Goal: Transaction & Acquisition: Purchase product/service

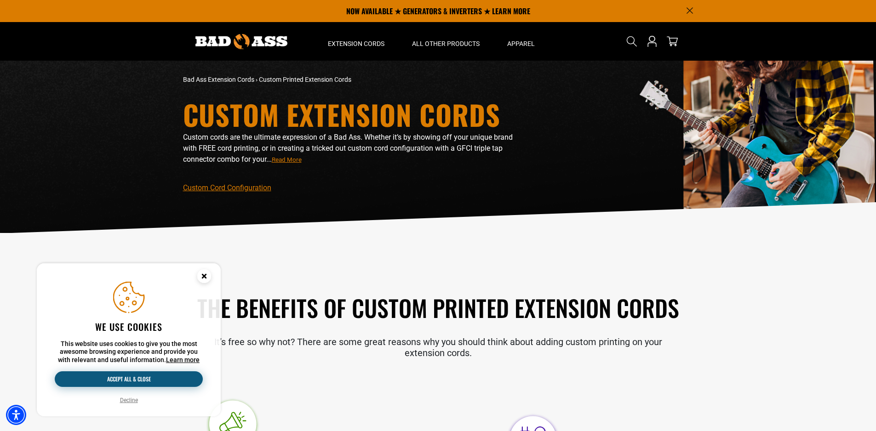
click at [121, 377] on button "Accept all & close" at bounding box center [129, 379] width 148 height 16
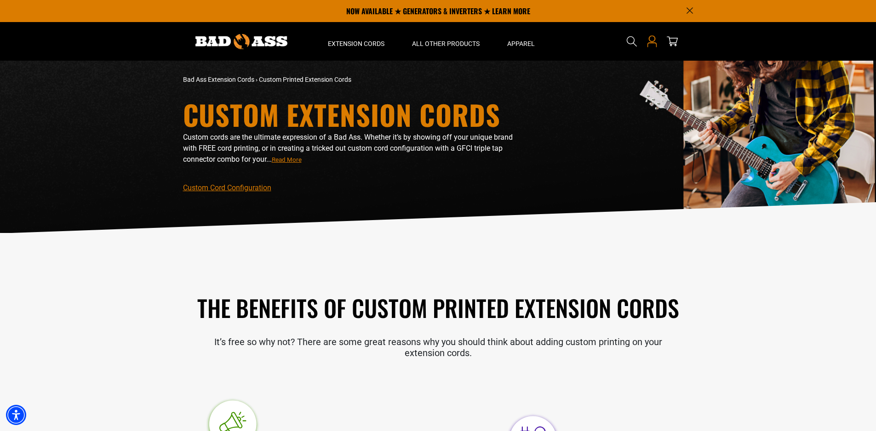
click at [651, 42] on icon "Open this option" at bounding box center [652, 41] width 12 height 12
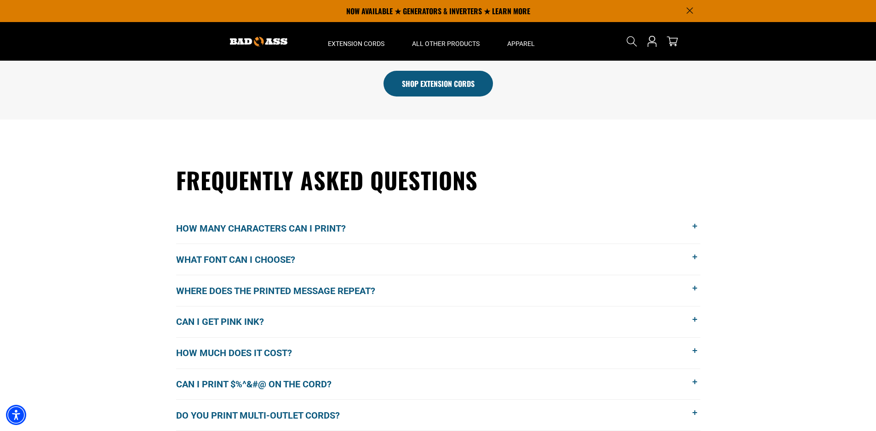
scroll to position [598, 0]
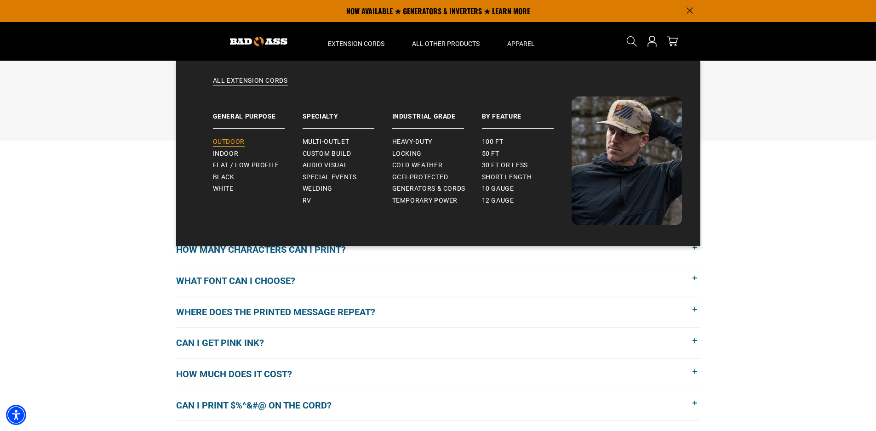
click at [226, 140] on span "Outdoor" at bounding box center [229, 142] width 32 height 8
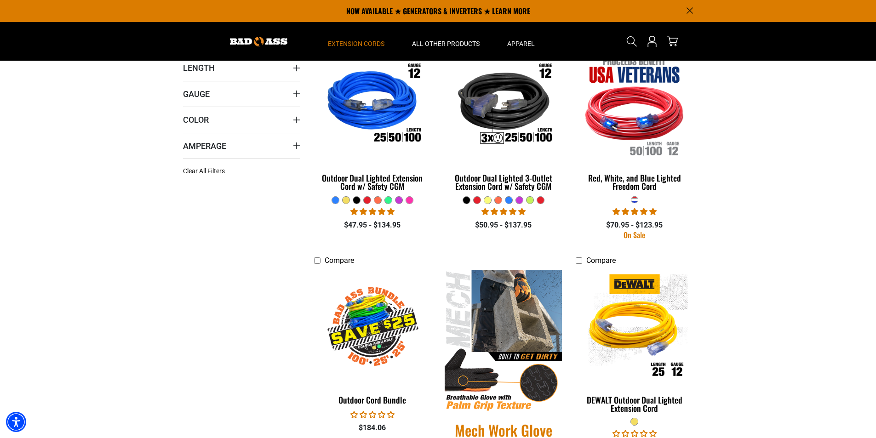
scroll to position [230, 0]
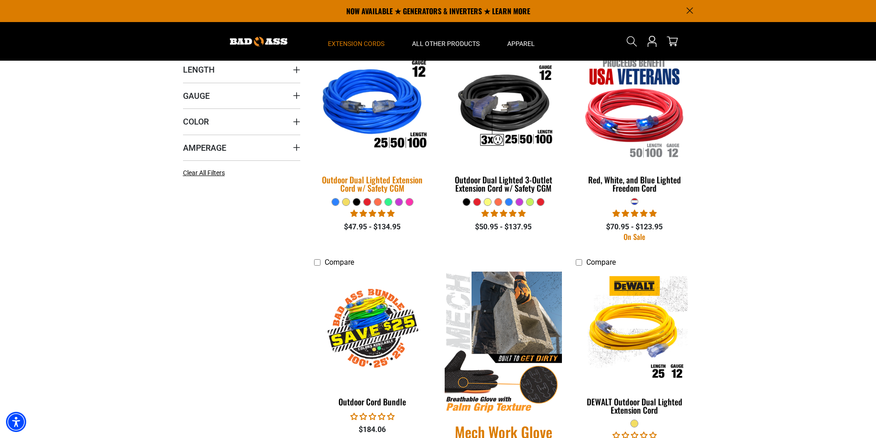
click at [375, 129] on img at bounding box center [372, 107] width 129 height 118
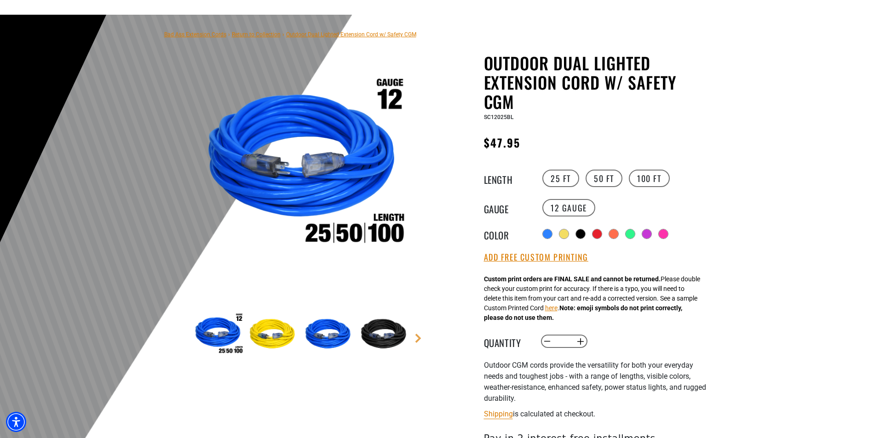
scroll to position [92, 0]
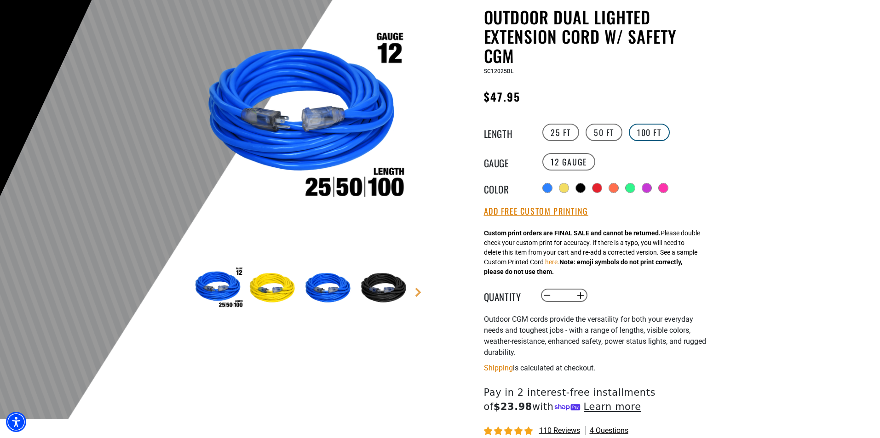
click at [643, 136] on label "100 FT" at bounding box center [648, 132] width 41 height 17
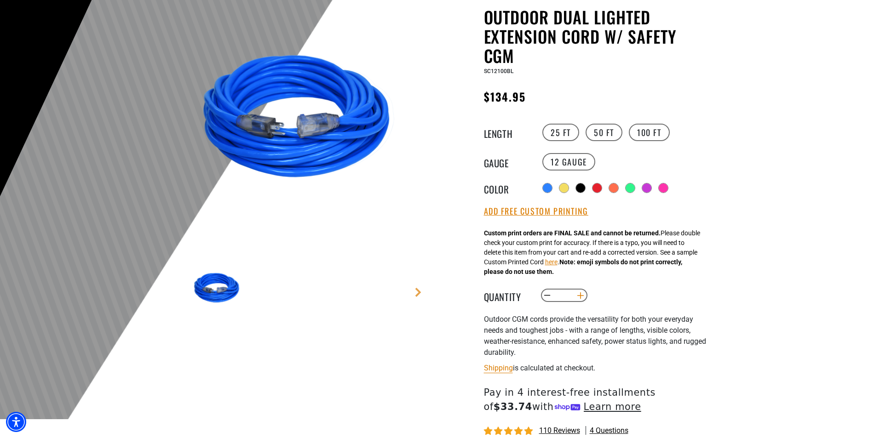
click at [580, 297] on button "Increase quantity for Outdoor Dual Lighted Extension Cord w/ Safety CGM" at bounding box center [580, 296] width 14 height 16
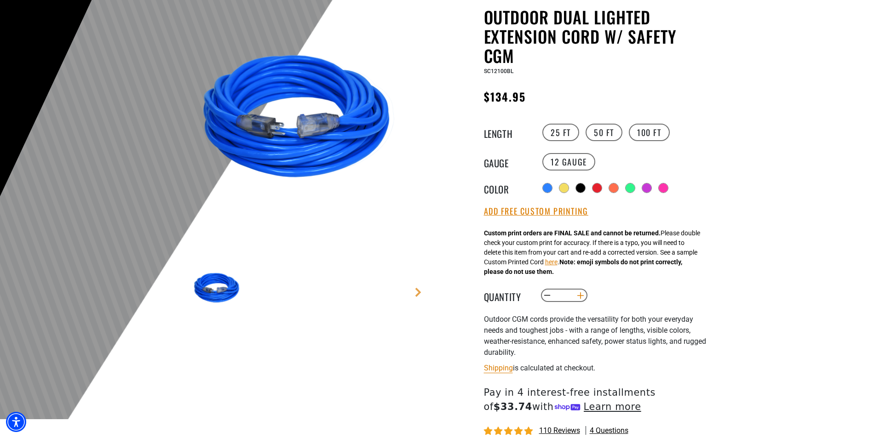
click at [580, 297] on button "Increase quantity for Outdoor Dual Lighted Extension Cord w/ Safety CGM" at bounding box center [580, 296] width 14 height 16
type input "*"
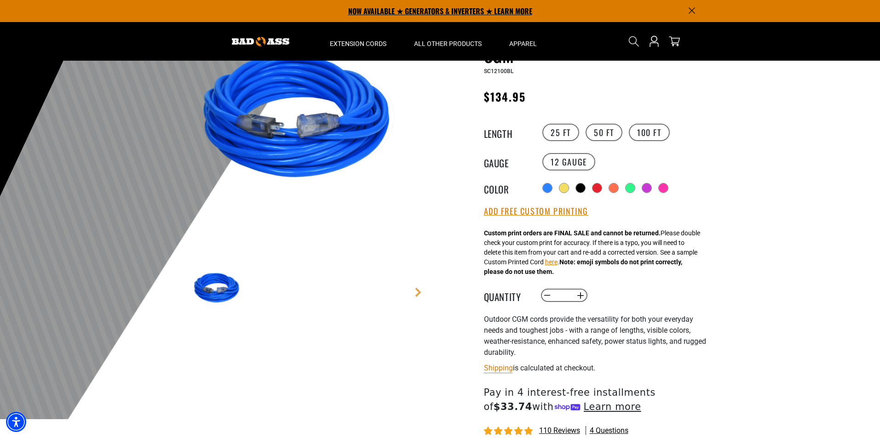
scroll to position [46, 0]
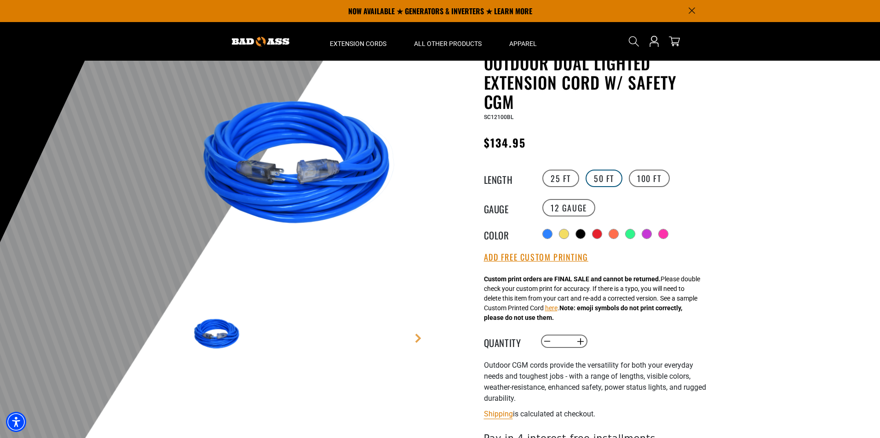
click at [606, 178] on label "50 FT" at bounding box center [603, 178] width 37 height 17
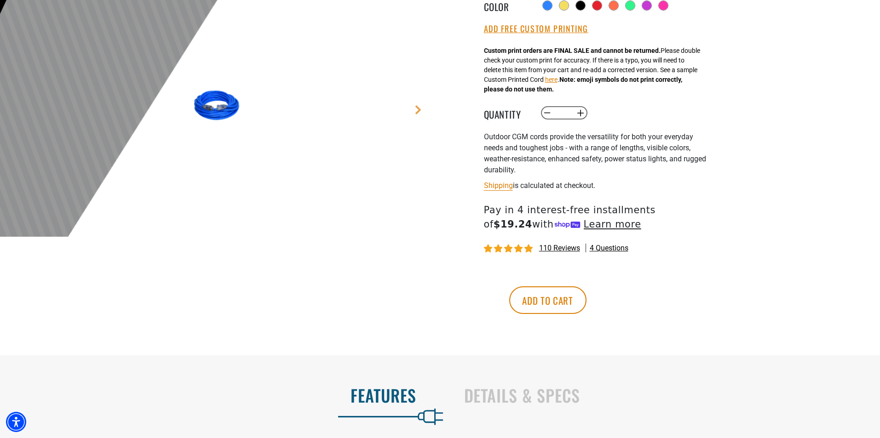
scroll to position [276, 0]
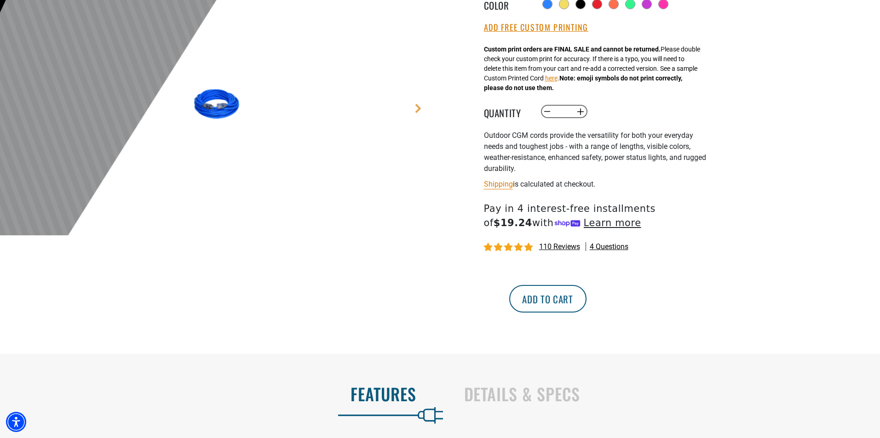
click at [586, 303] on button "Add to cart" at bounding box center [547, 299] width 77 height 28
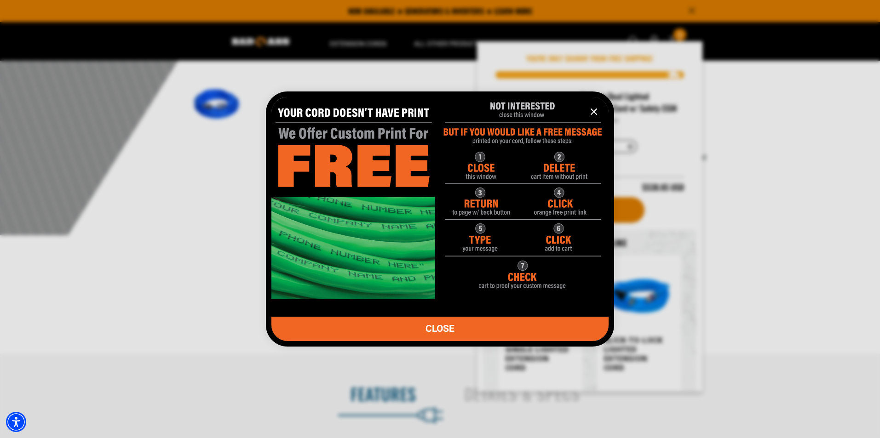
click at [593, 108] on icon "information" at bounding box center [593, 111] width 11 height 11
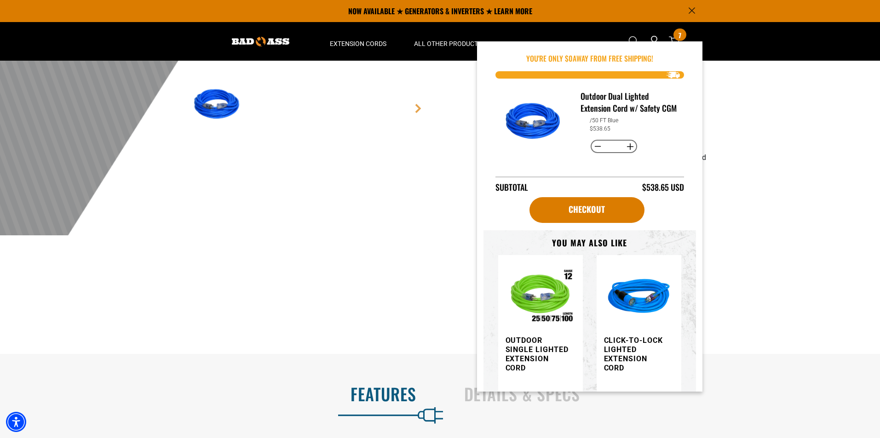
scroll to position [46, 0]
